Goal: Find specific page/section: Find specific page/section

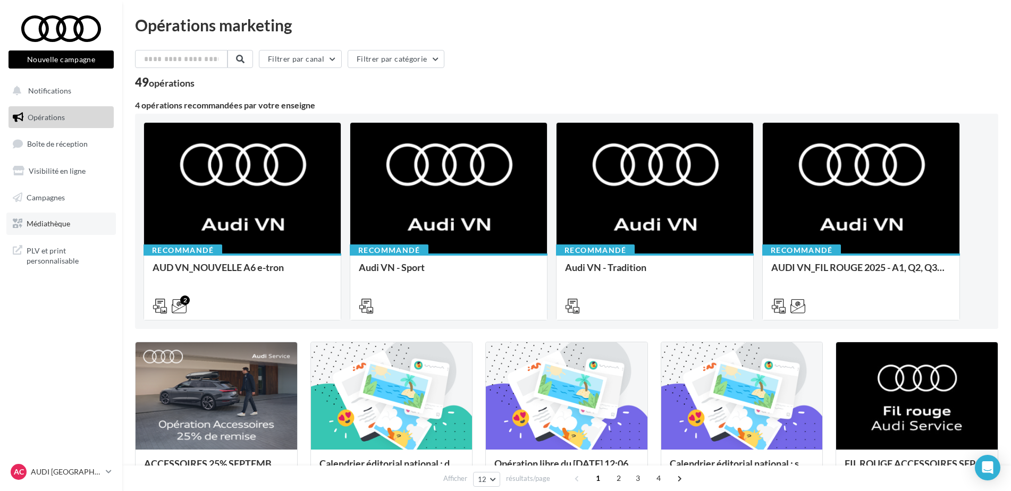
click at [23, 219] on link "Médiathèque" at bounding box center [61, 224] width 110 height 22
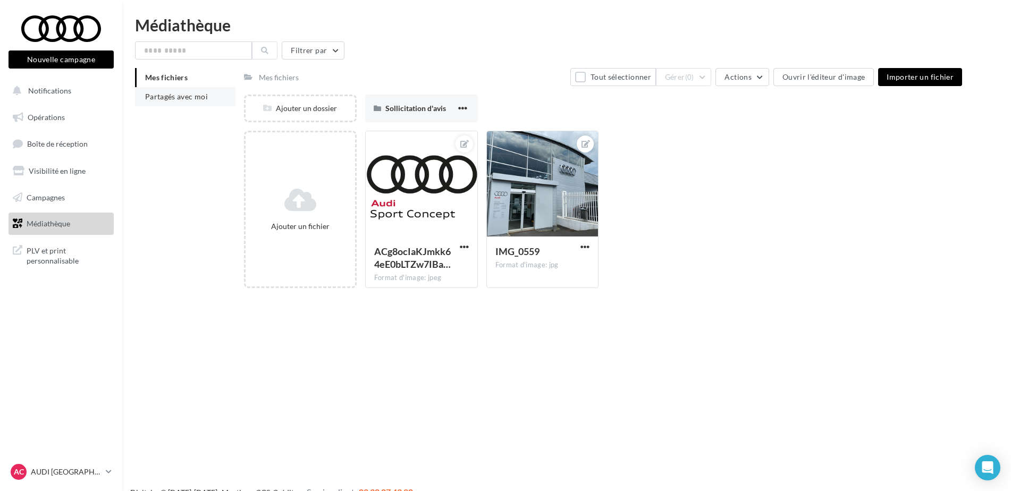
click at [167, 101] on span "Partagés avec moi" at bounding box center [176, 96] width 63 height 9
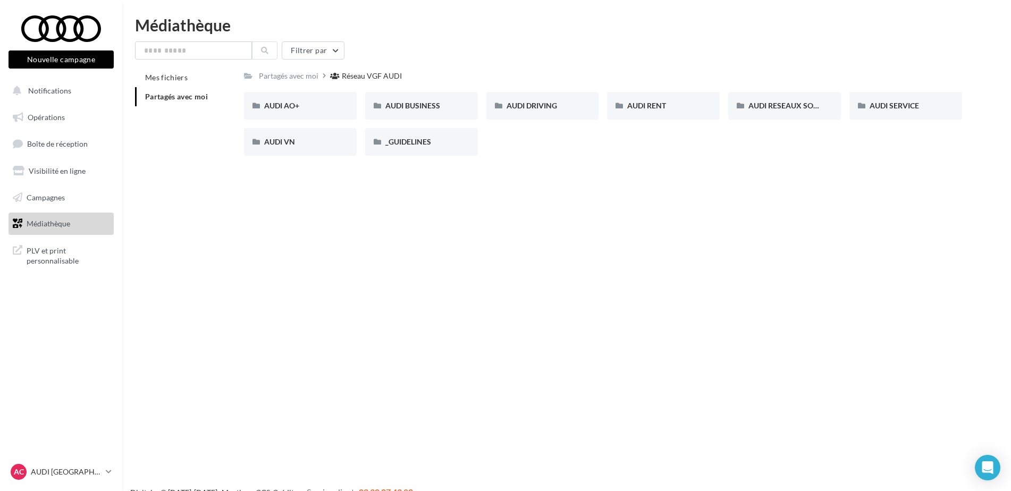
drag, startPoint x: 529, startPoint y: 135, endPoint x: 535, endPoint y: 145, distance: 11.7
click at [529, 135] on div "AUDI AO+ AUDI AO+ AUDI BUSINESS AUDI BUSINESS AUDI DRIVING AUDI DRIVING AUDI RE…" at bounding box center [607, 128] width 727 height 72
click at [660, 49] on div "Filtrer par" at bounding box center [567, 50] width 864 height 18
